Goal: Subscribe to service/newsletter

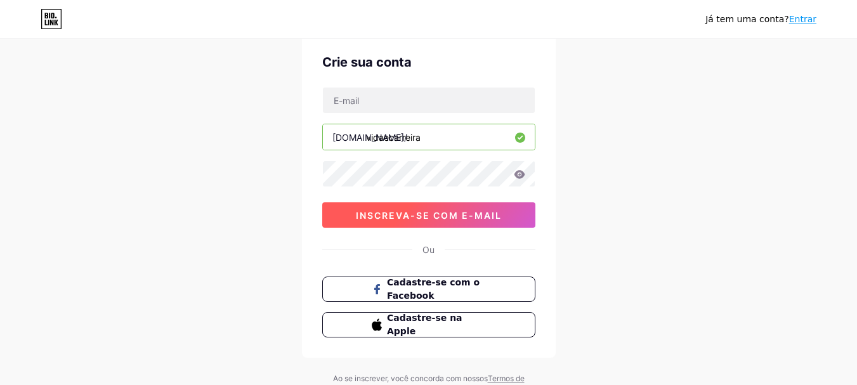
scroll to position [50, 0]
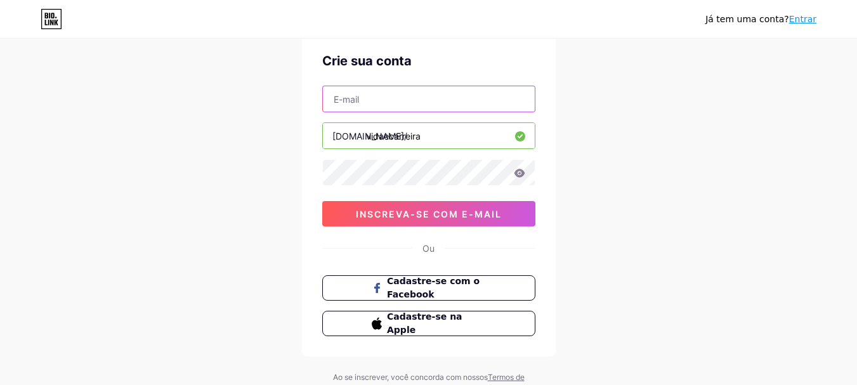
click at [397, 89] on input "text" at bounding box center [429, 98] width 212 height 25
type input "[EMAIL_ADDRESS][DOMAIN_NAME]"
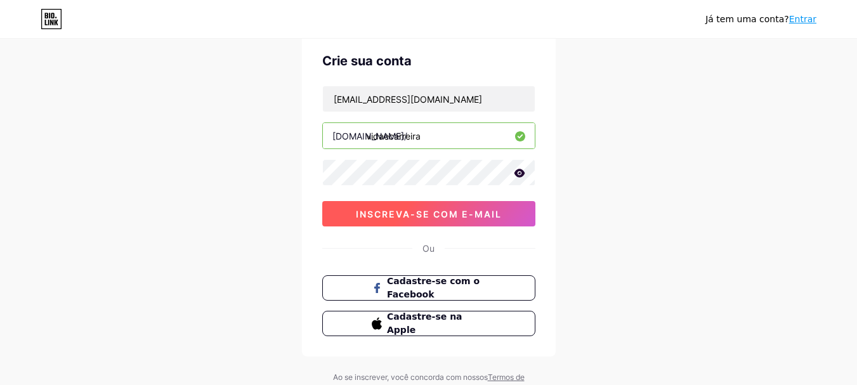
click at [408, 209] on font "inscreva-se com e-mail" at bounding box center [429, 214] width 146 height 11
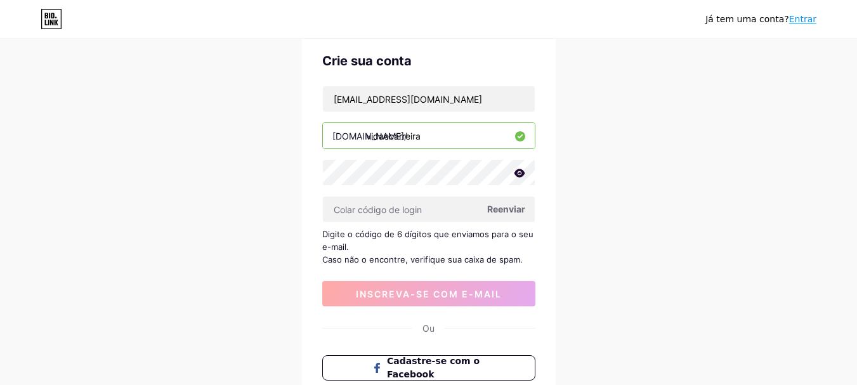
click at [513, 211] on font "Reenviar" at bounding box center [506, 209] width 38 height 11
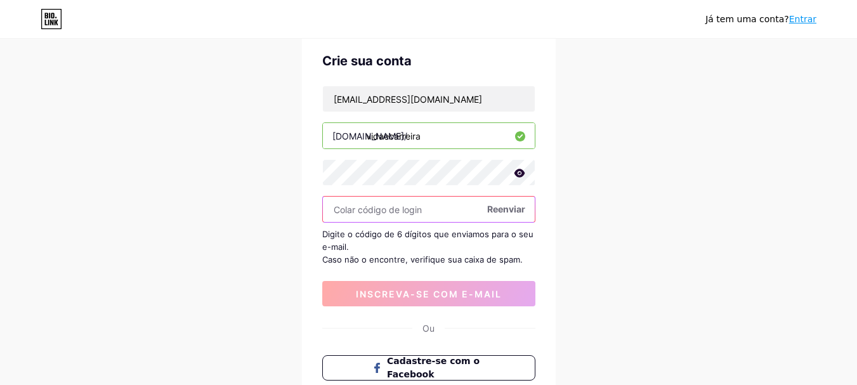
paste input "932910"
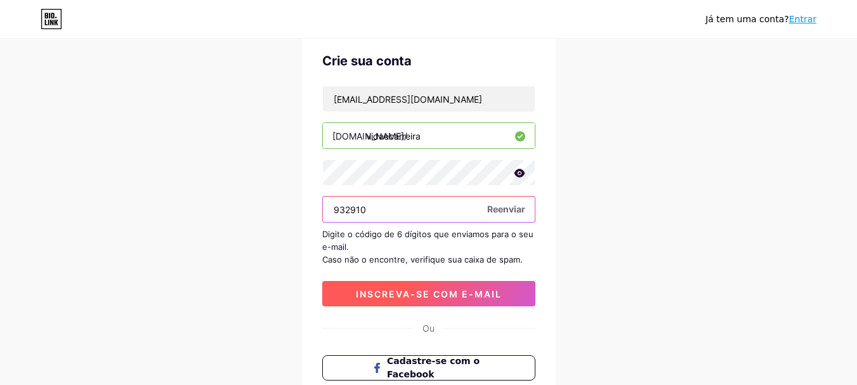
type input "932910"
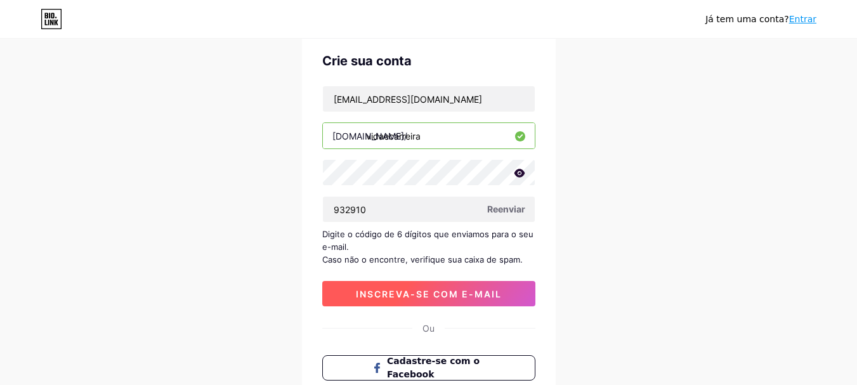
click at [448, 292] on font "inscreva-se com e-mail" at bounding box center [429, 294] width 146 height 11
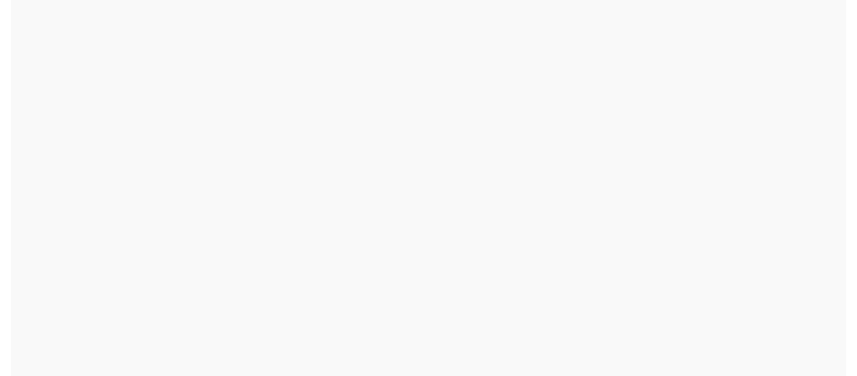
scroll to position [0, 0]
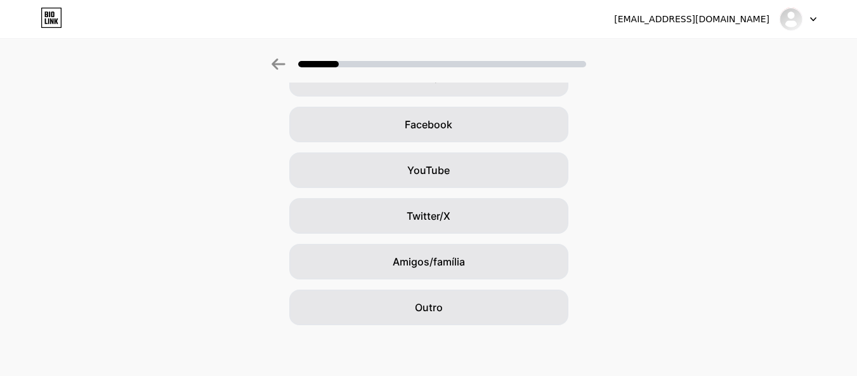
scroll to position [166, 0]
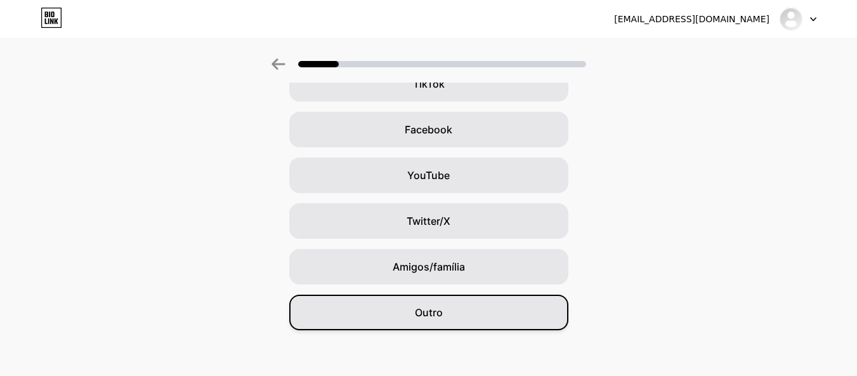
click at [501, 315] on div "Outro" at bounding box center [428, 312] width 279 height 36
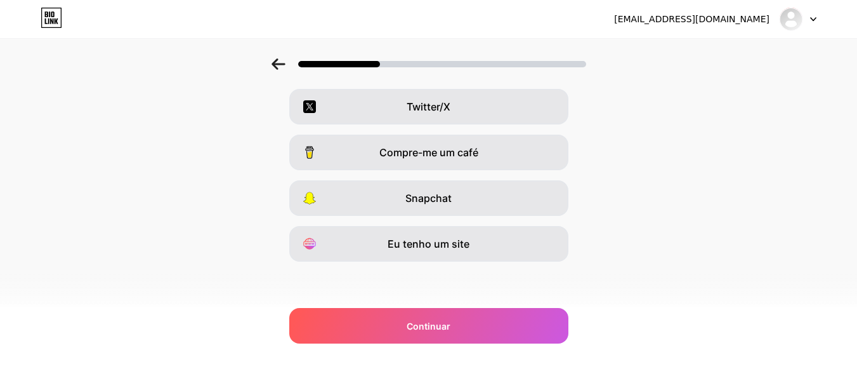
scroll to position [0, 0]
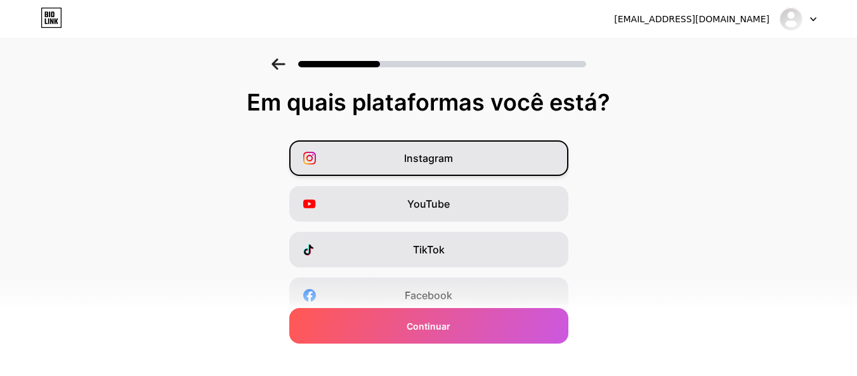
click at [515, 162] on div "Instagram" at bounding box center [428, 158] width 279 height 36
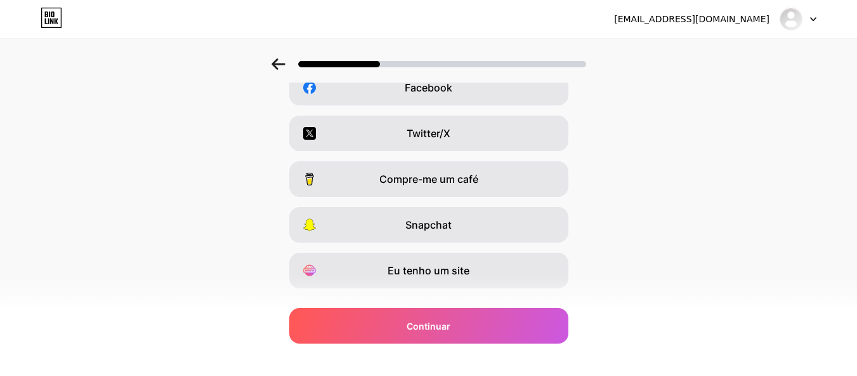
scroll to position [235, 0]
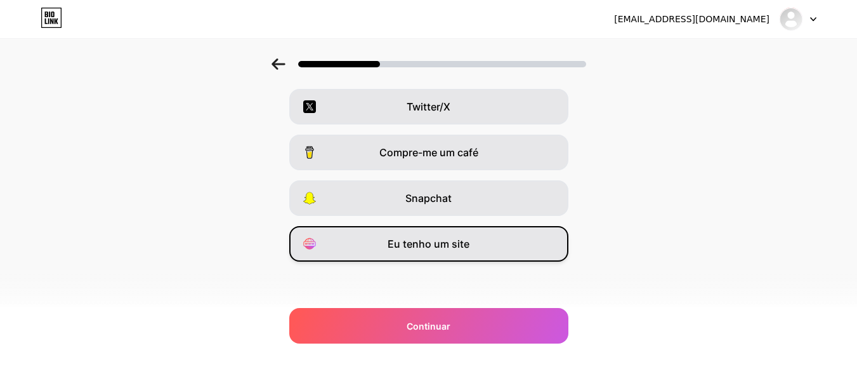
click at [489, 248] on div "Eu tenho um site" at bounding box center [428, 244] width 279 height 36
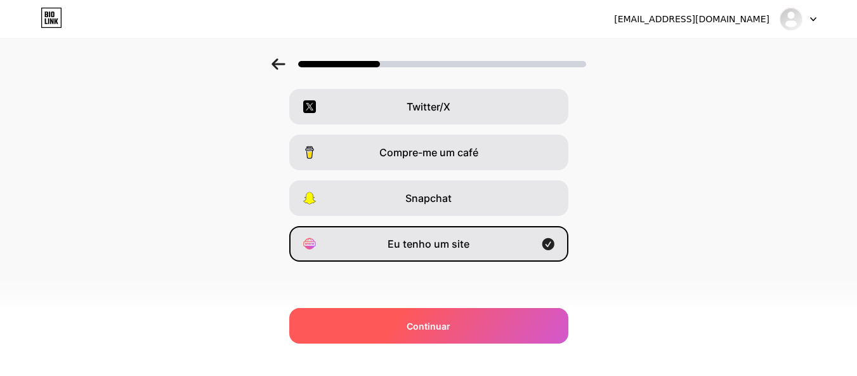
click at [510, 336] on div "Continuar" at bounding box center [428, 326] width 279 height 36
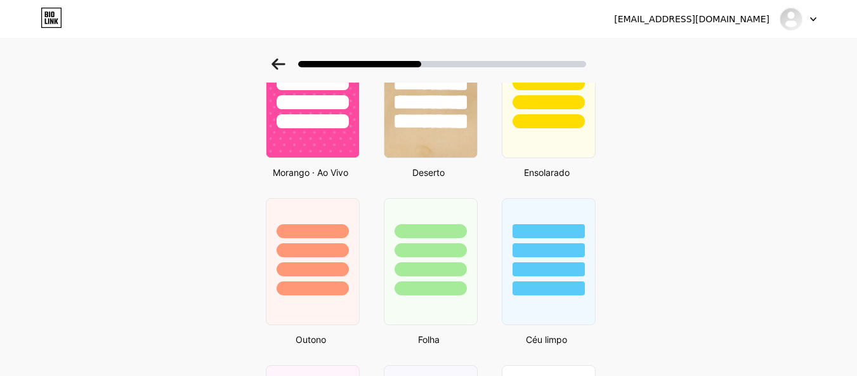
scroll to position [616, 10]
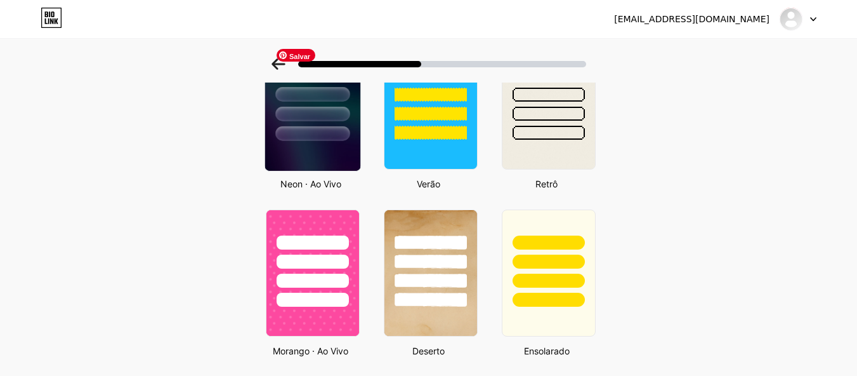
click at [305, 141] on img at bounding box center [312, 105] width 95 height 129
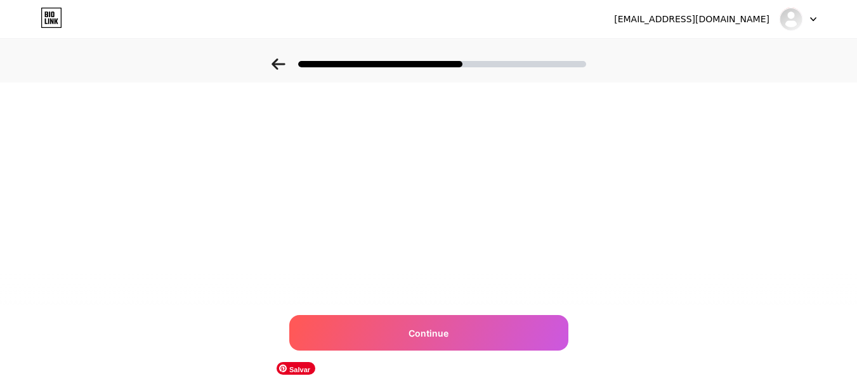
scroll to position [0, 0]
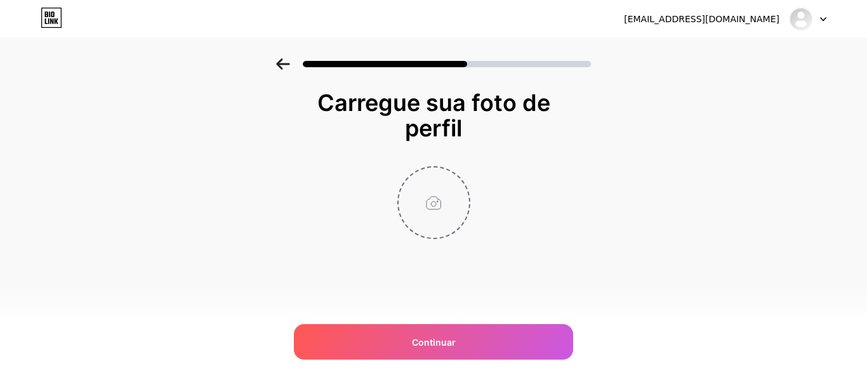
click at [433, 236] on input "file" at bounding box center [433, 203] width 70 height 70
type input "C:\fakepath\Luíza-120.jpg"
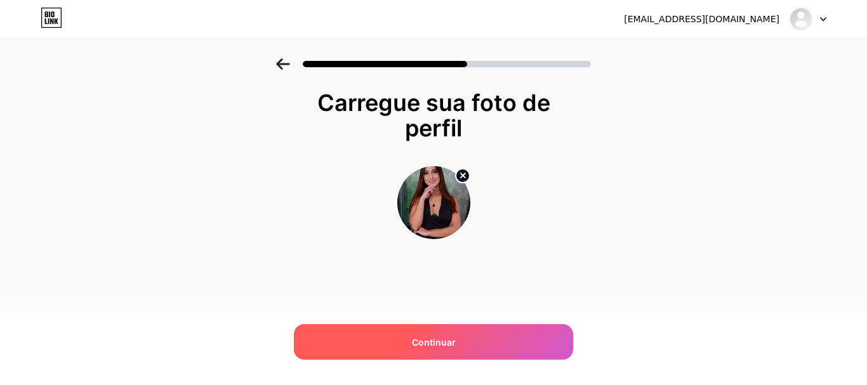
click at [504, 344] on div "Continuar" at bounding box center [433, 342] width 279 height 36
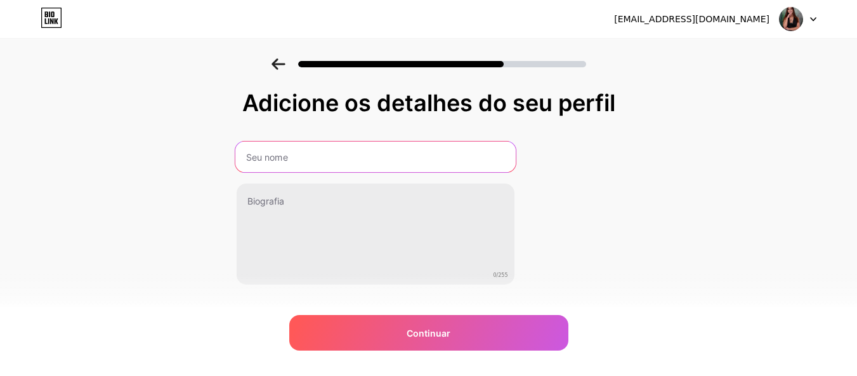
click at [419, 152] on input "text" at bounding box center [375, 156] width 280 height 30
type input "[PERSON_NAME][DATE]"
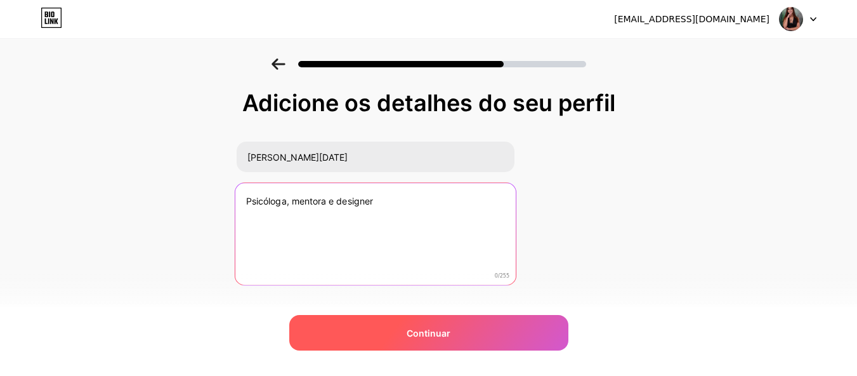
type textarea "Psicóloga, mentora e designer"
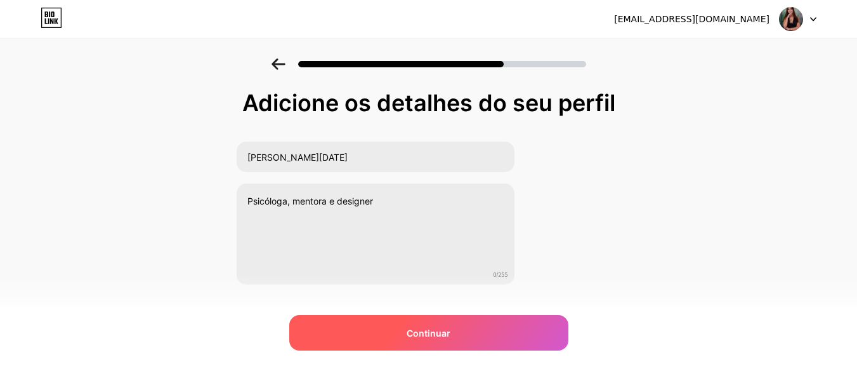
click at [407, 334] on div "Continuar" at bounding box center [428, 333] width 279 height 36
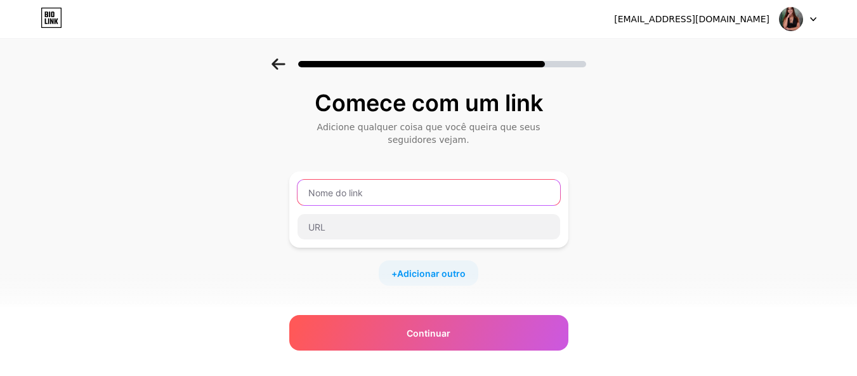
click at [442, 190] on input "text" at bounding box center [429, 192] width 263 height 25
type input "carreiraevida"
type input "Site - [PERSON_NAME][DATE]"
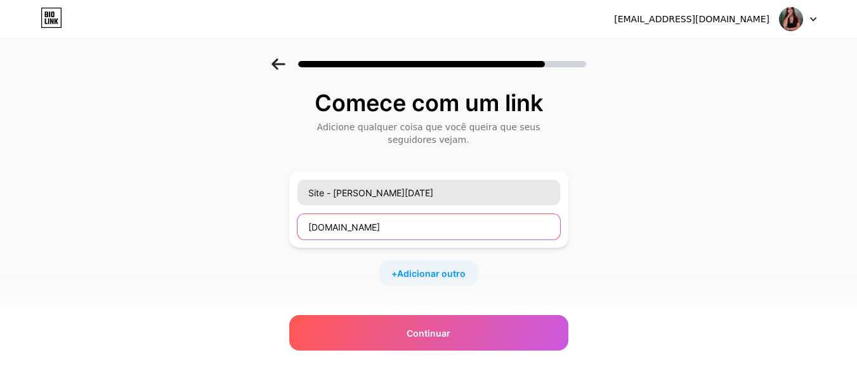
type input "[DOMAIN_NAME]"
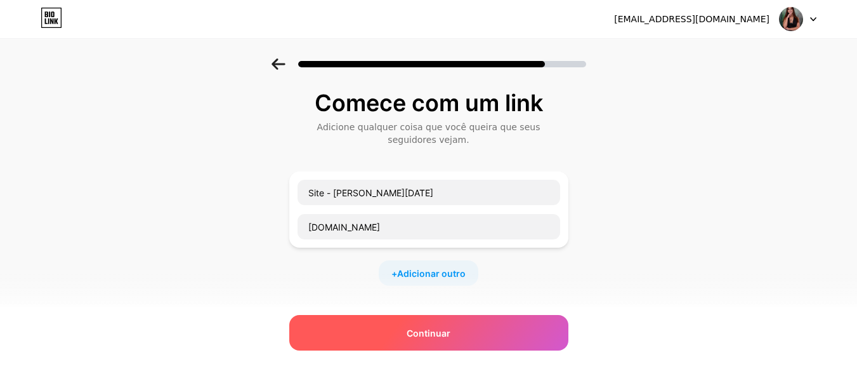
click at [472, 343] on div "Continuar" at bounding box center [428, 333] width 279 height 36
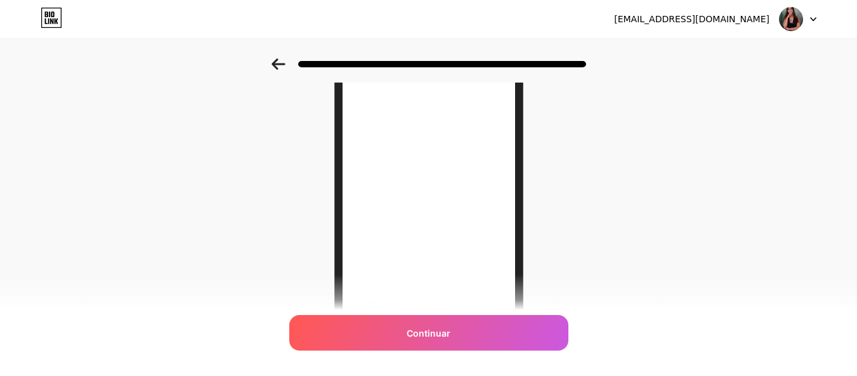
scroll to position [175, 0]
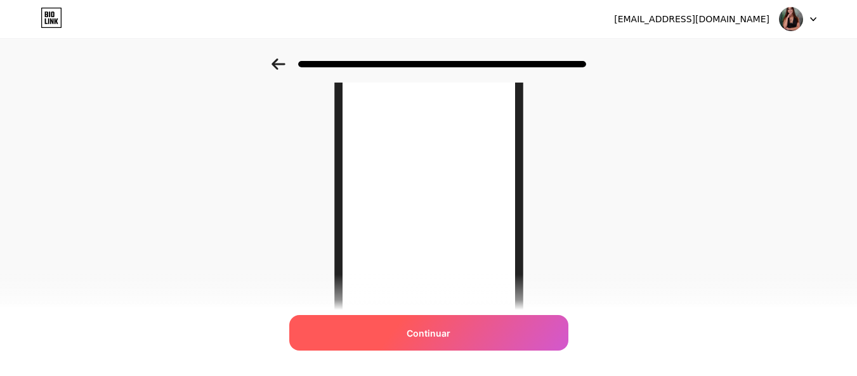
click at [475, 336] on div "Continuar" at bounding box center [428, 333] width 279 height 36
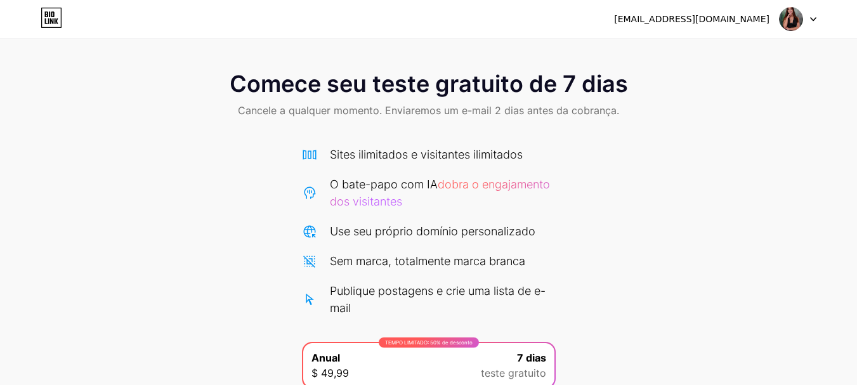
click at [493, 101] on div "Comece seu teste gratuito de 7 dias Cancele a qualquer momento. Enviaremos um e…" at bounding box center [428, 95] width 857 height 75
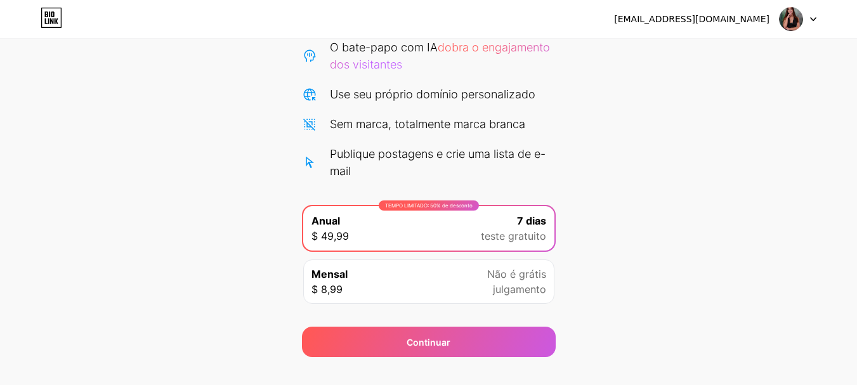
scroll to position [160, 0]
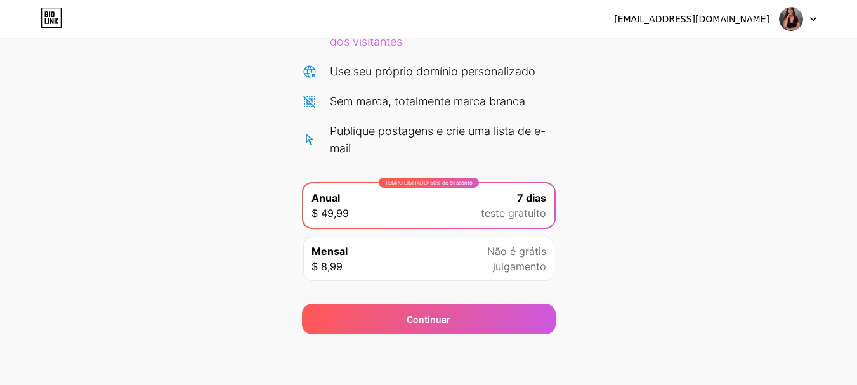
click at [772, 20] on div "[EMAIL_ADDRESS][DOMAIN_NAME]" at bounding box center [715, 19] width 202 height 23
click at [815, 22] on div at bounding box center [798, 19] width 37 height 23
click at [41, 43] on div "Comece seu teste gratuito de 7 dias Cancele a qualquer momento. Enviaremos um e…" at bounding box center [428, 116] width 857 height 436
click at [56, 11] on icon at bounding box center [52, 18] width 22 height 20
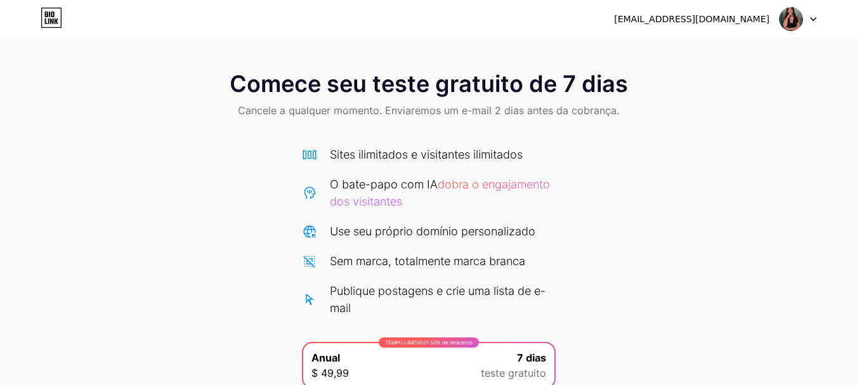
scroll to position [160, 0]
